Goal: Transaction & Acquisition: Download file/media

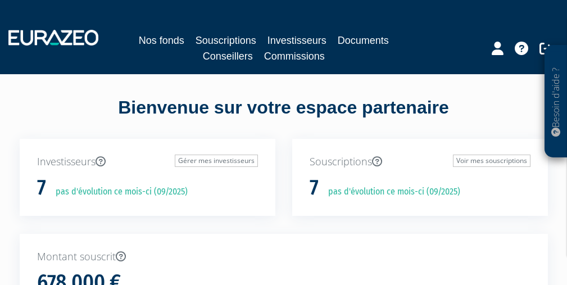
click at [357, 43] on link "Documents" at bounding box center [363, 41] width 51 height 16
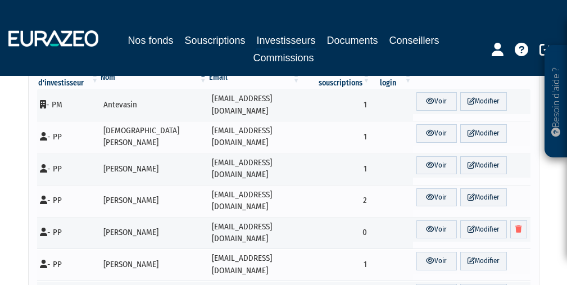
scroll to position [169, 0]
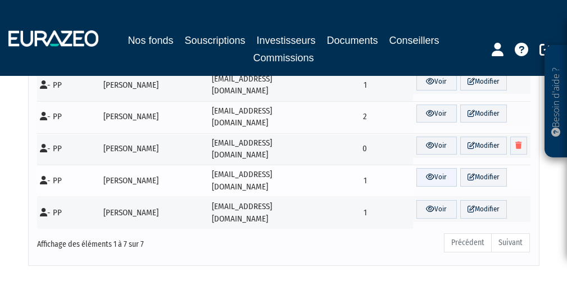
click at [432, 168] on link "Voir" at bounding box center [436, 177] width 40 height 19
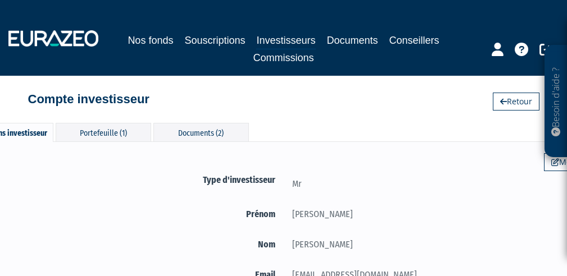
click at [351, 38] on link "Documents" at bounding box center [352, 41] width 51 height 16
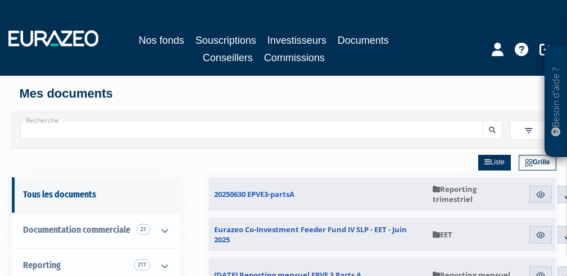
click at [243, 40] on link "Souscriptions" at bounding box center [226, 41] width 61 height 16
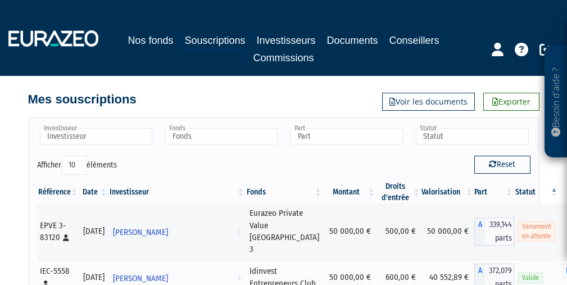
scroll to position [77, 0]
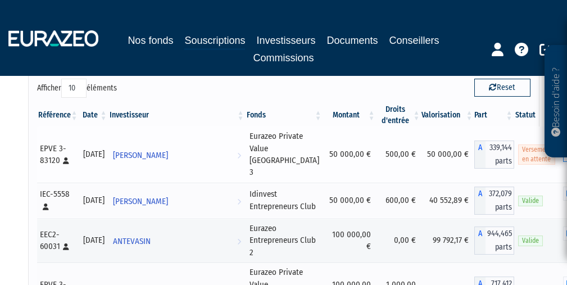
click at [563, 149] on button "button" at bounding box center [569, 155] width 13 height 14
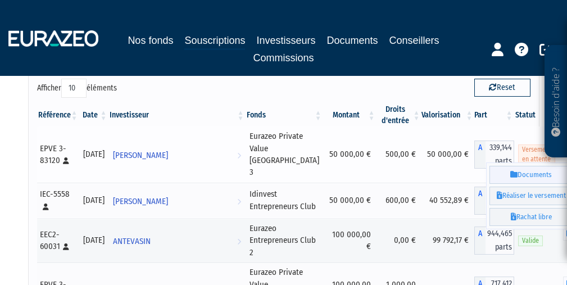
click at [489, 169] on link "Documents" at bounding box center [531, 175] width 84 height 19
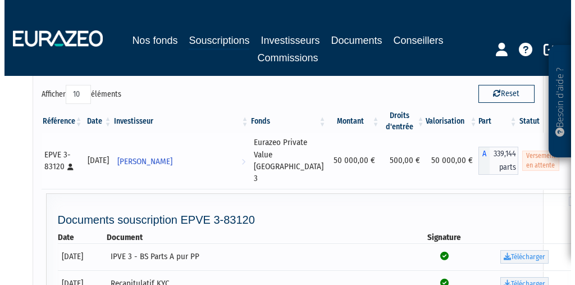
scroll to position [90, 0]
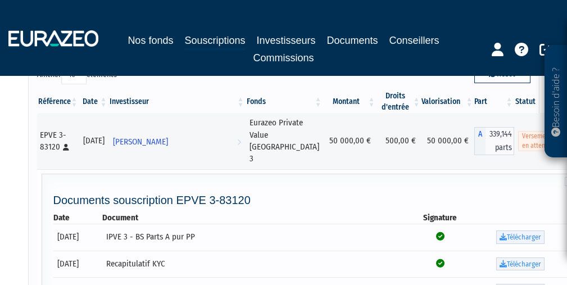
click at [496, 230] on link "Télécharger" at bounding box center [520, 236] width 48 height 13
